Goal: Ask a question: Seek information or help from site administrators or community

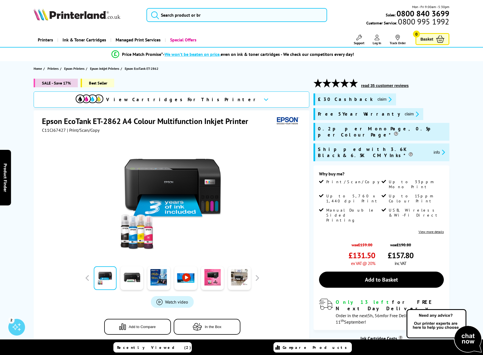
click at [436, 324] on img at bounding box center [444, 331] width 78 height 46
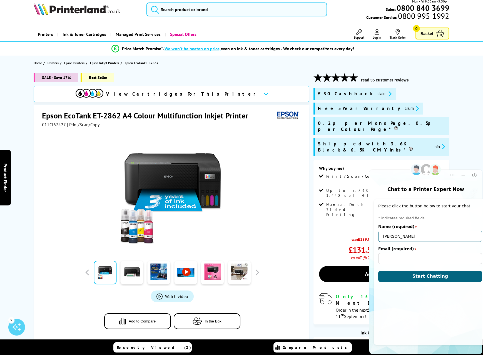
type input "[PERSON_NAME]"
click at [426, 275] on button "Start Chatting" at bounding box center [430, 276] width 104 height 11
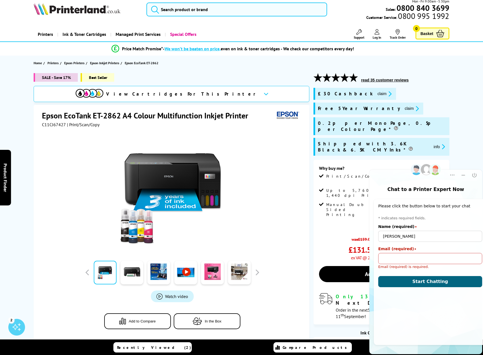
click at [394, 257] on input "Email (required)" at bounding box center [430, 258] width 104 height 11
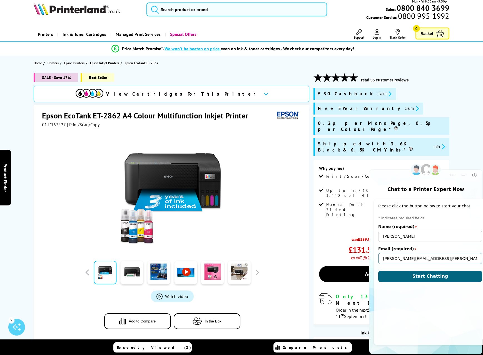
click at [422, 259] on input "[PERSON_NAME][EMAIL_ADDRESS][PERSON_NAME][DOMAIN_NAME]" at bounding box center [430, 258] width 104 height 11
type input "[PERSON_NAME][EMAIL_ADDRESS][PERSON_NAME][DOMAIN_NAME]"
click at [455, 267] on form "* indicates required fields. Name (required) star [PERSON_NAME] (required) star…" at bounding box center [430, 249] width 104 height 66
click at [428, 275] on span "Start Chatting" at bounding box center [430, 275] width 36 height 5
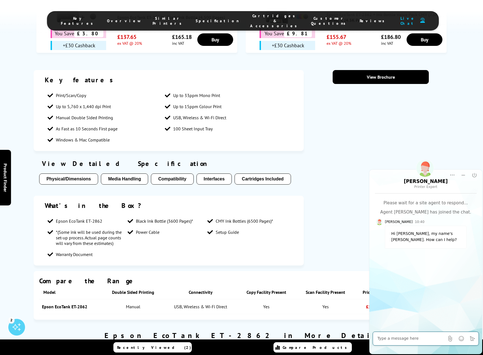
scroll to position [835, 0]
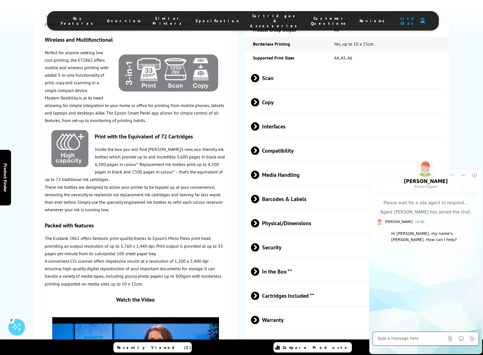
click at [394, 338] on textarea at bounding box center [410, 338] width 67 height 6
type textarea "Hi [PERSON_NAME]"
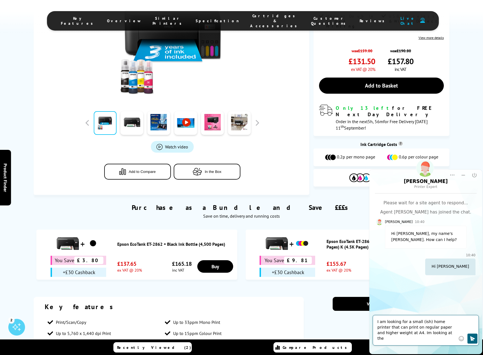
scroll to position [0, 0]
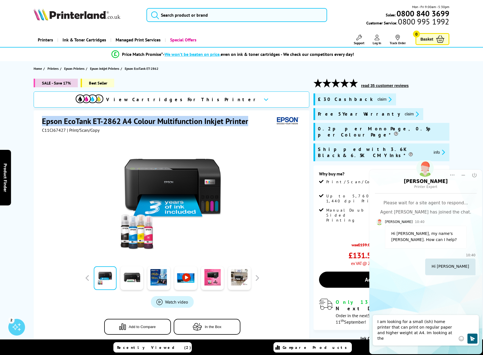
drag, startPoint x: 244, startPoint y: 120, endPoint x: 40, endPoint y: 124, distance: 203.6
click at [40, 124] on div "Epson EcoTank ET-2862 A4 Colour Multifunction Inkjet Printer C11CJ67427 | Print…" at bounding box center [172, 229] width 276 height 239
copy h1 "Epson EcoTank ET-2862 A4 Colour Multifunction Inkjet Printer"
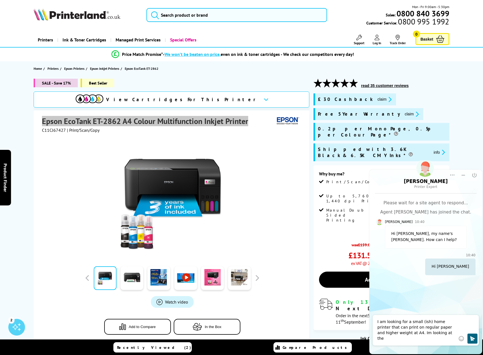
drag, startPoint x: 805, startPoint y: 493, endPoint x: 437, endPoint y: 333, distance: 401.6
click at [437, 333] on textarea "I am looking for a small (ish) home printer that can print on regular paper and…" at bounding box center [416, 330] width 78 height 22
click at [432, 328] on textarea "I am looking for a small (ish) home printer that can print on regular paper and…" at bounding box center [416, 327] width 78 height 28
click at [410, 340] on textarea "I am looking for a small (ish) home printer that can print on regular paper and…" at bounding box center [416, 327] width 78 height 28
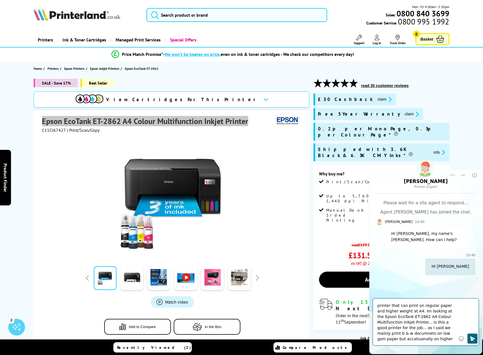
scroll to position [11, 0]
type textarea "I am looking for a small (ish) home printer that can print on regular paper and…"
click at [472, 337] on icon "Click to send" at bounding box center [472, 338] width 5 height 5
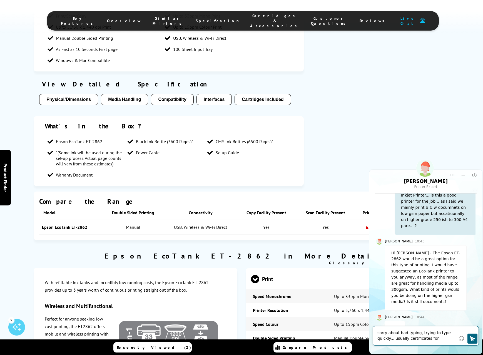
scroll to position [123, 0]
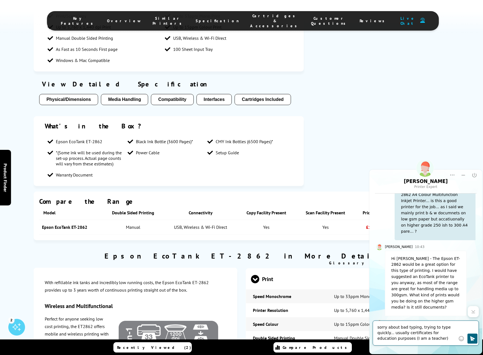
click at [422, 339] on textarea "sorry about bad typing, trying to type quickly... usually certificates for educ…" at bounding box center [416, 332] width 78 height 17
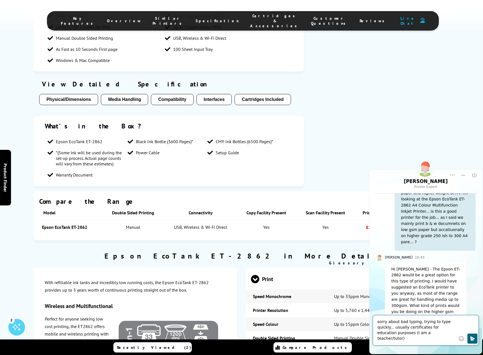
click at [440, 334] on textarea "sorry about bad typing, trying to type quickly... usually certificates for educ…" at bounding box center [416, 330] width 78 height 22
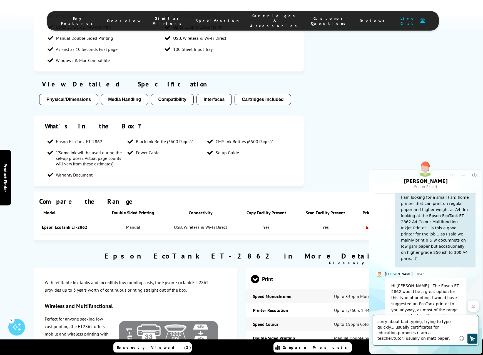
type textarea "sorry about bad typing, trying to type quickly... usually certificates for educ…"
click at [474, 339] on icon "Click to send" at bounding box center [472, 338] width 5 height 5
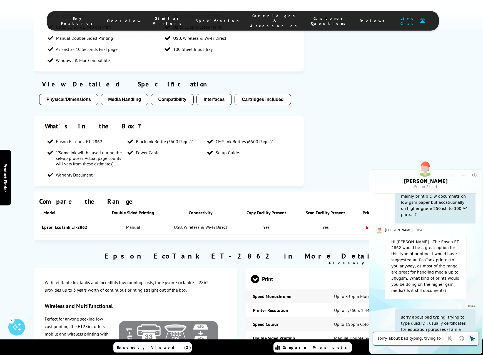
scroll to position [167, 0]
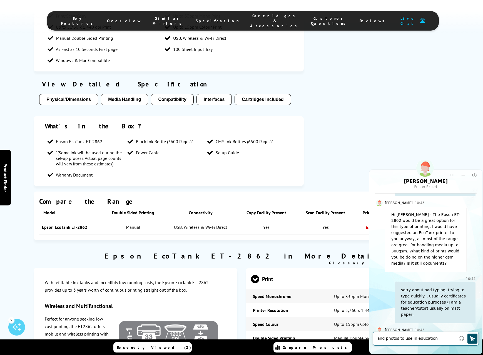
type textarea "and photos to use in education"
click at [469, 339] on button "Click to send" at bounding box center [472, 338] width 10 height 10
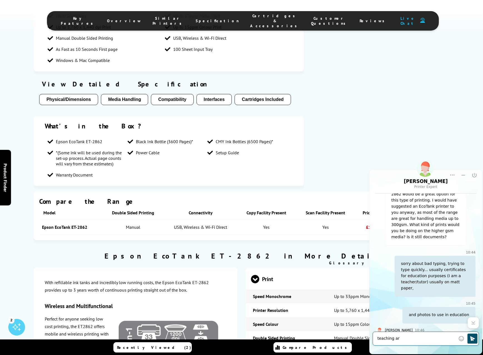
type textarea "teaching art"
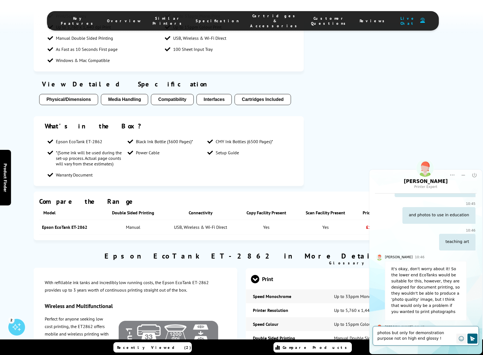
scroll to position [266, 0]
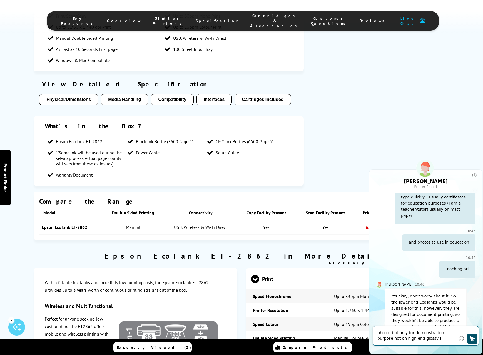
type textarea "photos but only for demonstration purpose not on high end glossy !"
click at [471, 339] on icon "Click to send" at bounding box center [472, 338] width 5 height 5
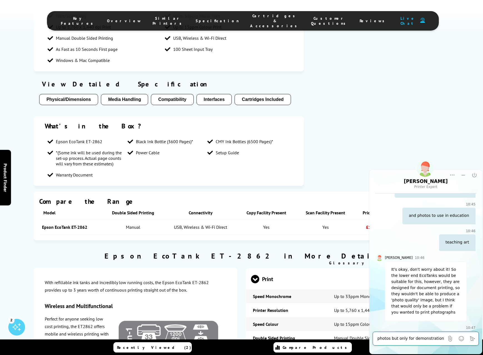
click at [386, 338] on textarea "photos but only for demonstration purpose not on high end glossy !" at bounding box center [410, 338] width 67 height 6
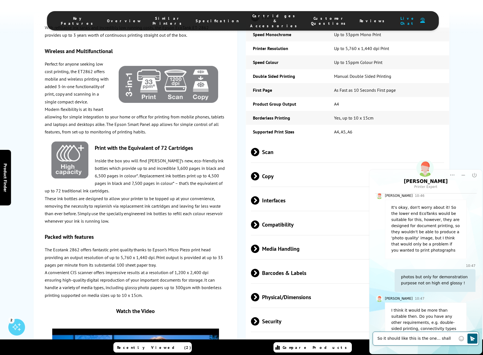
scroll to position [1023, 0]
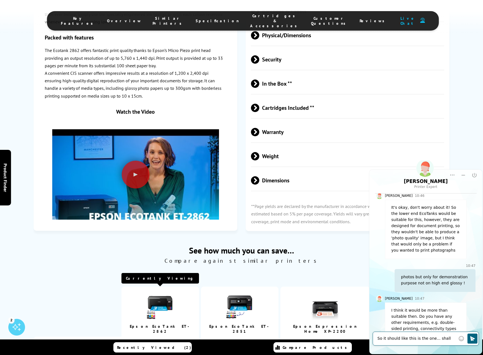
click at [378, 338] on textarea "So it should like this is the one... shall I" at bounding box center [416, 338] width 78 height 6
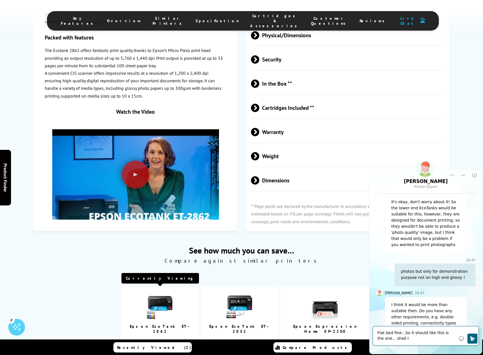
scroll to position [360, 0]
click at [404, 338] on textarea "Flat bed fine...So it should like this is the one... shall I" at bounding box center [416, 335] width 78 height 11
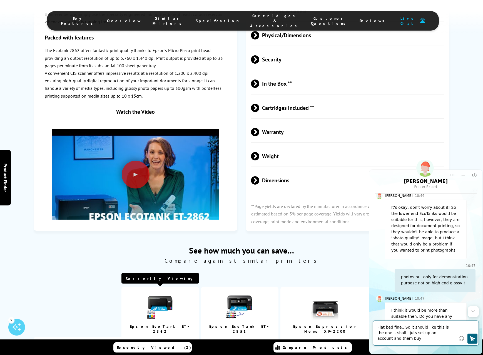
type textarea "Flat bed fine...So it should like this is the one... shall I juts set up an acc…"
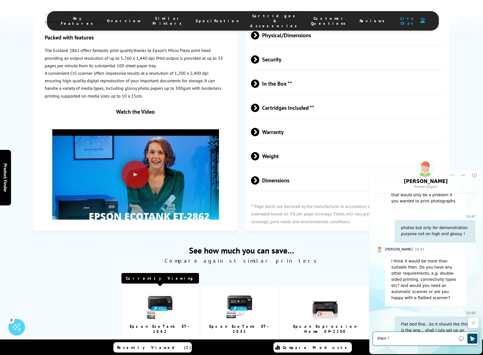
type textarea "then !"
click at [471, 337] on icon "Click to send" at bounding box center [472, 338] width 5 height 5
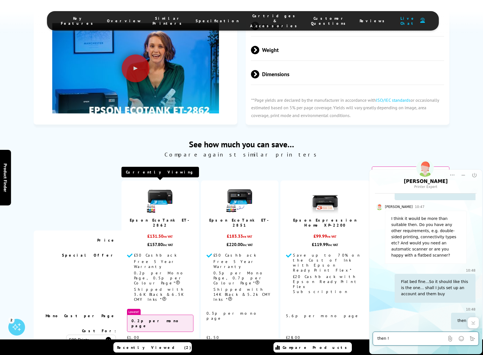
scroll to position [1138, 0]
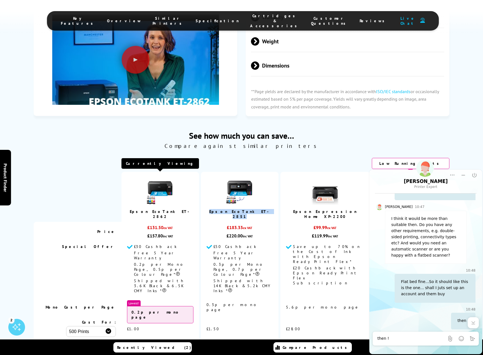
drag, startPoint x: 265, startPoint y: 177, endPoint x: 236, endPoint y: 178, distance: 28.4
click at [225, 178] on td "Epson EcoTank ET-2851" at bounding box center [239, 197] width 77 height 50
click at [389, 341] on div "then !" at bounding box center [410, 338] width 67 height 11
click at [387, 339] on textarea "then !" at bounding box center [410, 338] width 67 height 6
drag, startPoint x: 440, startPoint y: 339, endPoint x: 377, endPoint y: 334, distance: 63.5
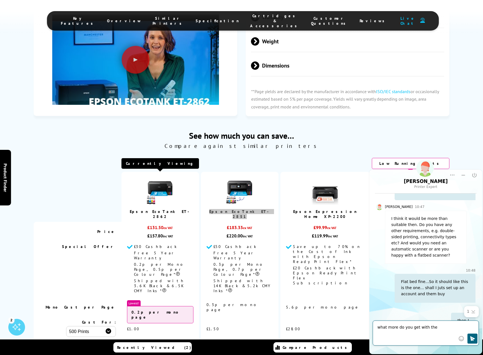
click at [377, 334] on textarea "what more do you get with the" at bounding box center [416, 332] width 78 height 17
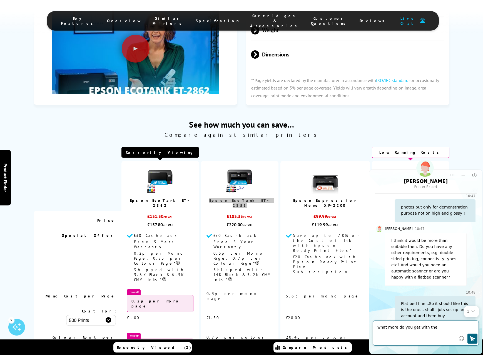
scroll to position [492, 0]
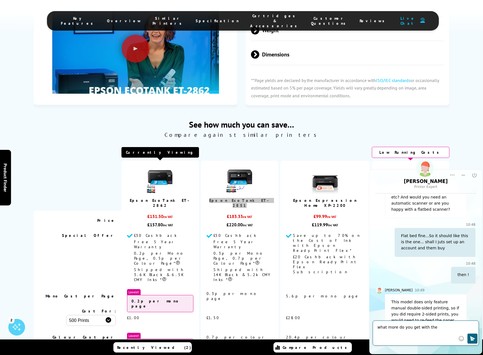
drag, startPoint x: 441, startPoint y: 339, endPoint x: 425, endPoint y: 326, distance: 20.3
click at [425, 326] on textarea "what more do you get with the" at bounding box center [416, 332] width 78 height 17
click at [428, 327] on textarea "what more do you get with the" at bounding box center [416, 332] width 78 height 17
drag, startPoint x: 441, startPoint y: 339, endPoint x: 429, endPoint y: 327, distance: 17.5
click at [429, 327] on textarea "what more do you get with the" at bounding box center [416, 332] width 78 height 17
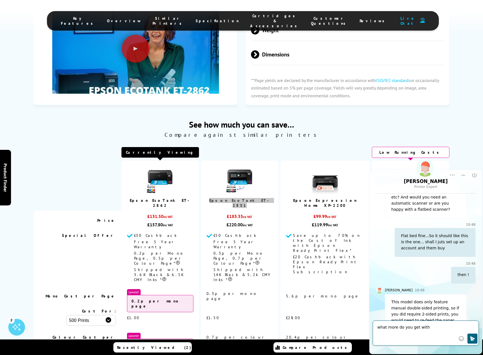
scroll to position [480, 0]
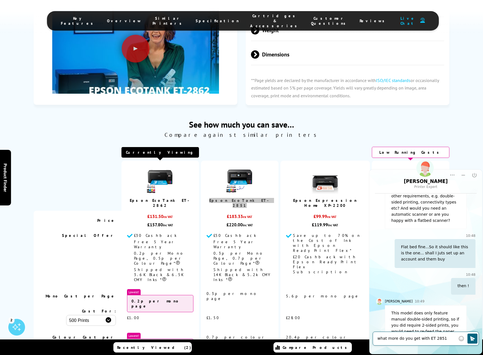
click at [377, 338] on textarea "what more do you get with ET 2851" at bounding box center [416, 338] width 78 height 6
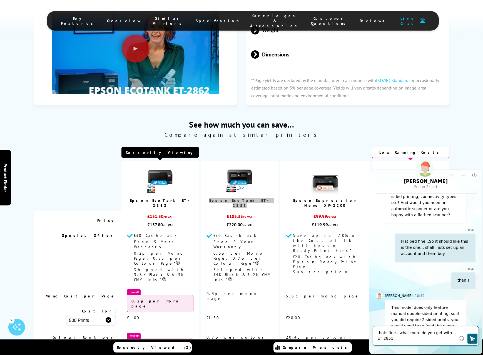
scroll to position [486, 0]
type textarea "thats fine...what more do you get with ET 2851"
click at [475, 338] on button "Click to send" at bounding box center [472, 338] width 10 height 10
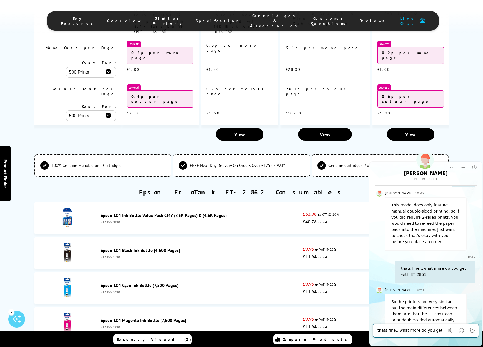
scroll to position [1645, 0]
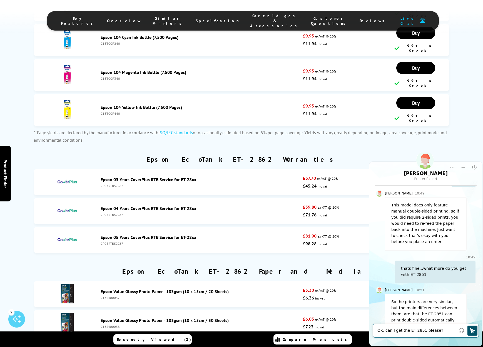
type textarea "OK. can I get the ET 2851 please?"
click at [470, 331] on icon "Click to send" at bounding box center [472, 330] width 5 height 5
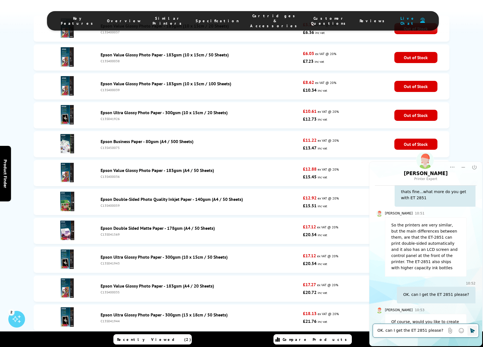
scroll to position [2176, 0]
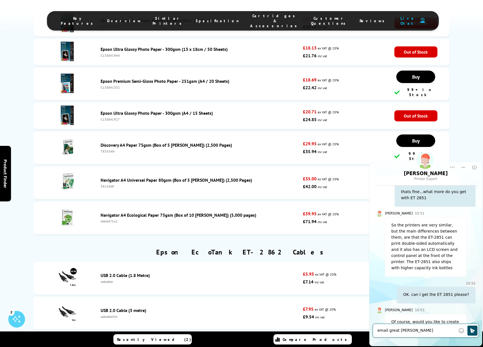
type textarea "email great [PERSON_NAME][EMAIL_ADDRESS][PERSON_NAME][DOMAIN_NAME]"
click at [472, 330] on icon "Click to send" at bounding box center [472, 331] width 6 height 6
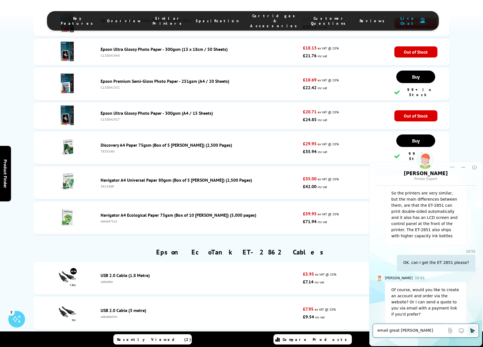
scroll to position [689, 0]
type textarea "I will set up an account as I buy it"
click at [468, 330] on button "Click to send" at bounding box center [472, 330] width 10 height 10
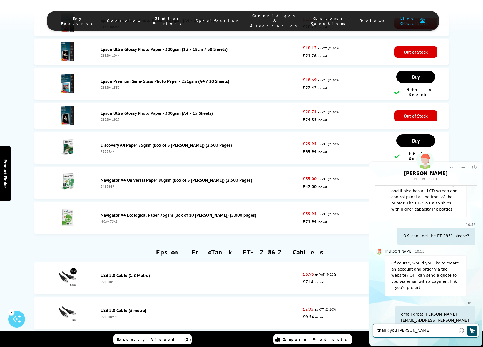
type textarea "thank you [PERSON_NAME]"
click at [469, 330] on icon "Click to send" at bounding box center [472, 331] width 6 height 6
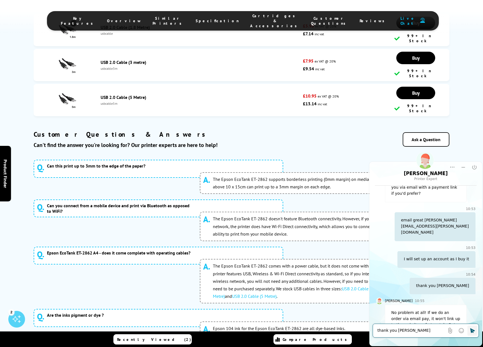
scroll to position [2672, 0]
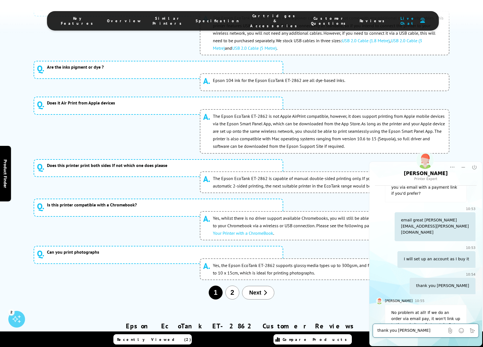
click at [397, 330] on textarea "thank you [PERSON_NAME]" at bounding box center [410, 331] width 67 height 6
type textarea "07803136265"
click at [469, 330] on button "Click to send" at bounding box center [472, 330] width 10 height 10
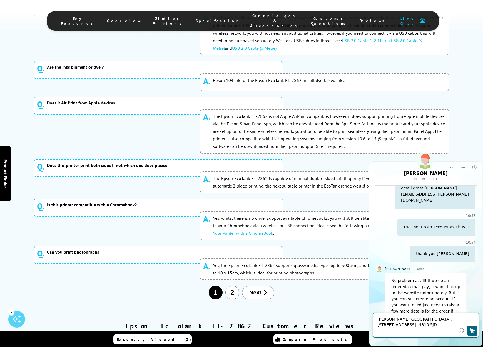
scroll to position [847, 0]
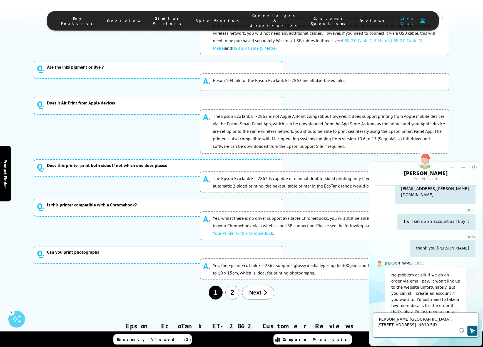
click at [399, 320] on textarea "[PERSON_NAME][GEOGRAPHIC_DATA], [STREET_ADDRESS]. NR10 5JD" at bounding box center [416, 325] width 78 height 17
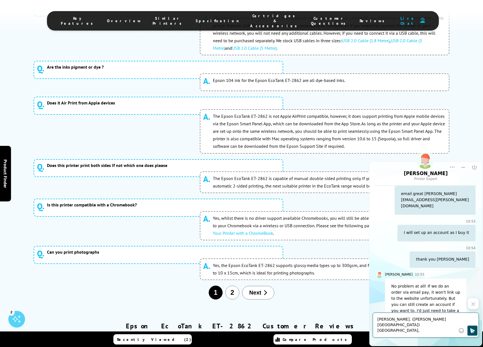
type textarea "[PERSON_NAME]. ([PERSON_NAME][GEOGRAPHIC_DATA]) [GEOGRAPHIC_DATA], [STREET_ADDR…"
click at [473, 330] on icon "Click to send" at bounding box center [472, 330] width 5 height 5
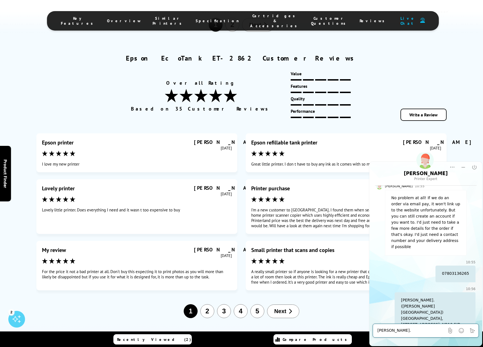
scroll to position [3152, 0]
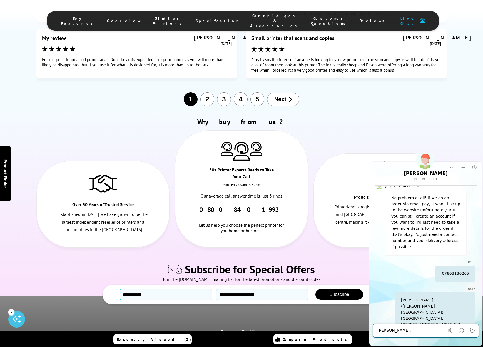
click at [400, 332] on textarea "[PERSON_NAME]. ([PERSON_NAME][GEOGRAPHIC_DATA]) [GEOGRAPHIC_DATA], [STREET_ADDR…" at bounding box center [410, 331] width 67 height 6
type textarea "thats fine for now."
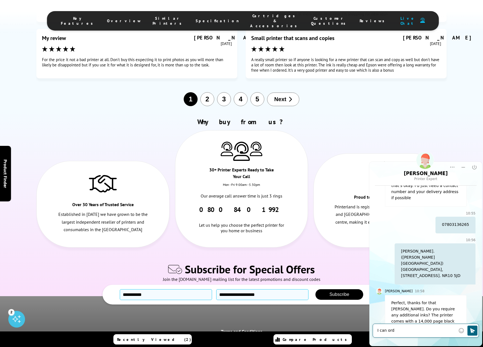
scroll to position [978, 0]
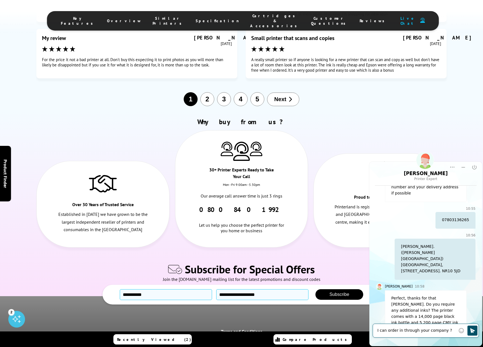
type textarea "I can order in through your company ?"
click at [470, 329] on icon "Click to send" at bounding box center [472, 330] width 5 height 5
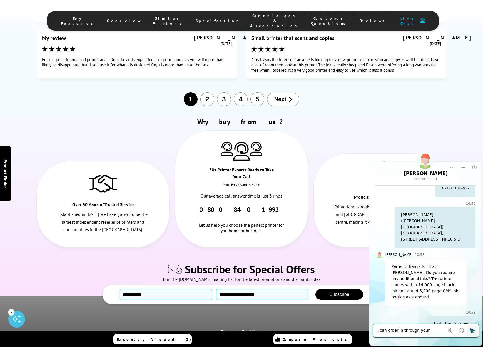
scroll to position [1010, 0]
type textarea "ink"
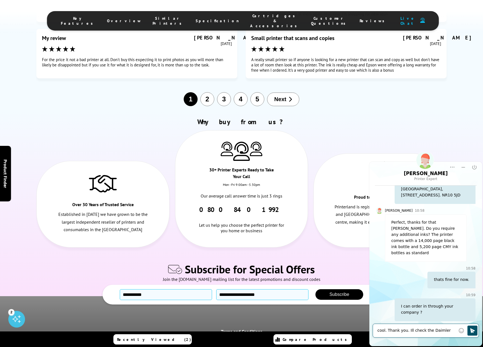
scroll to position [1060, 0]
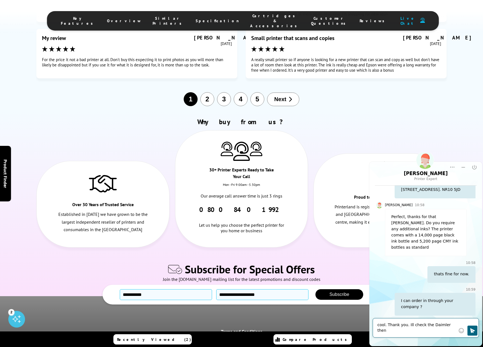
drag, startPoint x: 446, startPoint y: 325, endPoint x: 431, endPoint y: 325, distance: 15.3
click at [431, 325] on textarea "cool. Thank you. Ill check the Daimler then" at bounding box center [416, 327] width 78 height 11
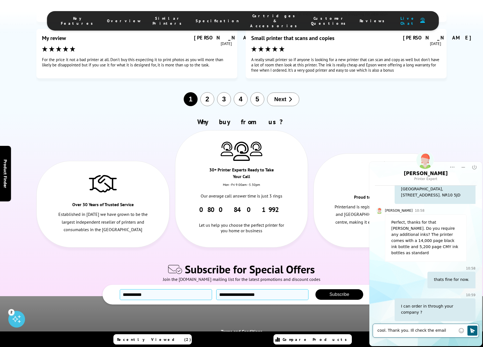
click at [451, 330] on textarea "cool. Thank you. Ill check the email then" at bounding box center [416, 331] width 78 height 6
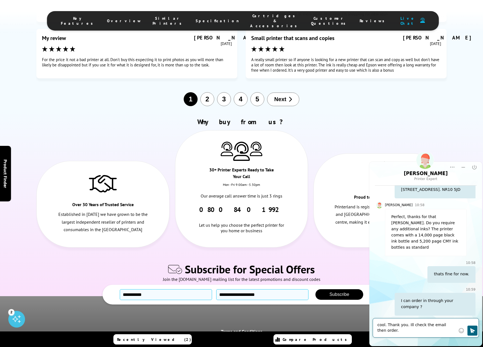
scroll to position [1060, 0]
type textarea "cool. Thank you. Ill check the email then order."
click at [474, 329] on icon "Click to send" at bounding box center [472, 331] width 6 height 6
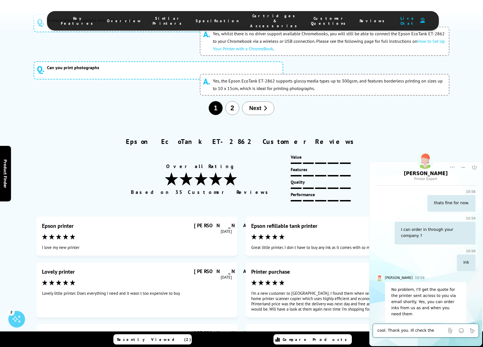
scroll to position [3128, 0]
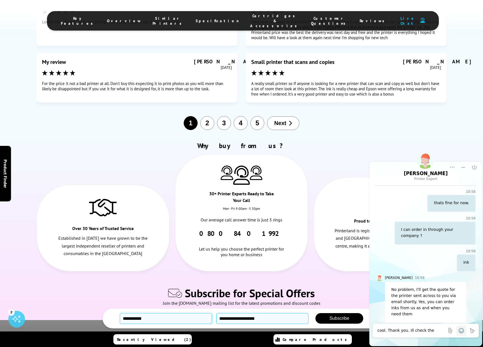
click at [462, 332] on icon "Emoji" at bounding box center [461, 330] width 5 height 5
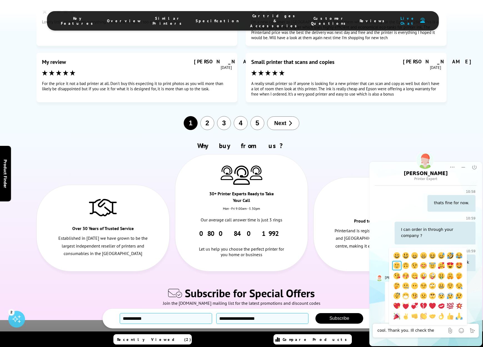
click at [397, 267] on img "slightly smiling face" at bounding box center [396, 265] width 7 height 7
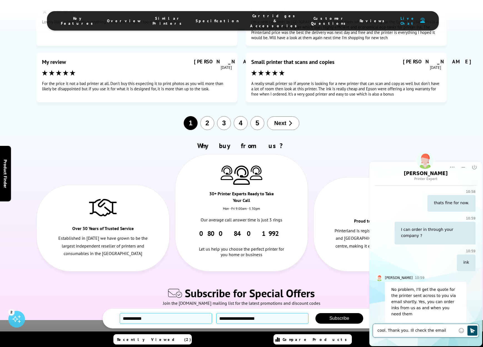
click at [476, 332] on button "Click to send" at bounding box center [472, 330] width 10 height 10
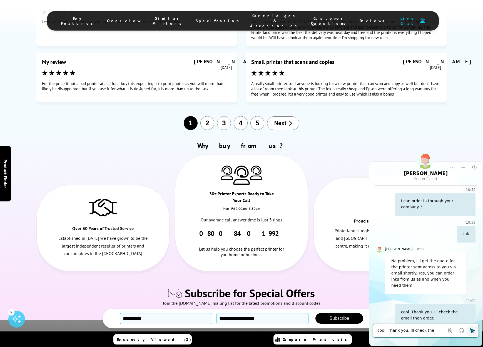
scroll to position [1160, 0]
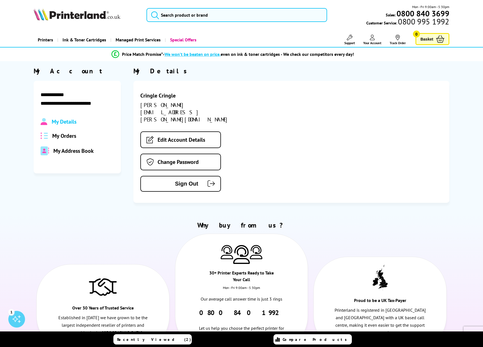
click at [66, 137] on span "My Orders" at bounding box center [64, 135] width 24 height 7
